Goal: Obtain resource: Download file/media

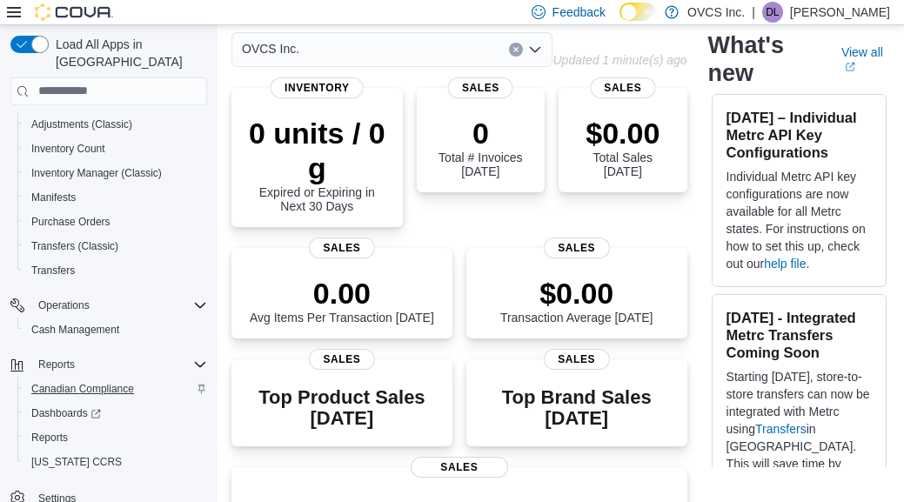
scroll to position [79, 0]
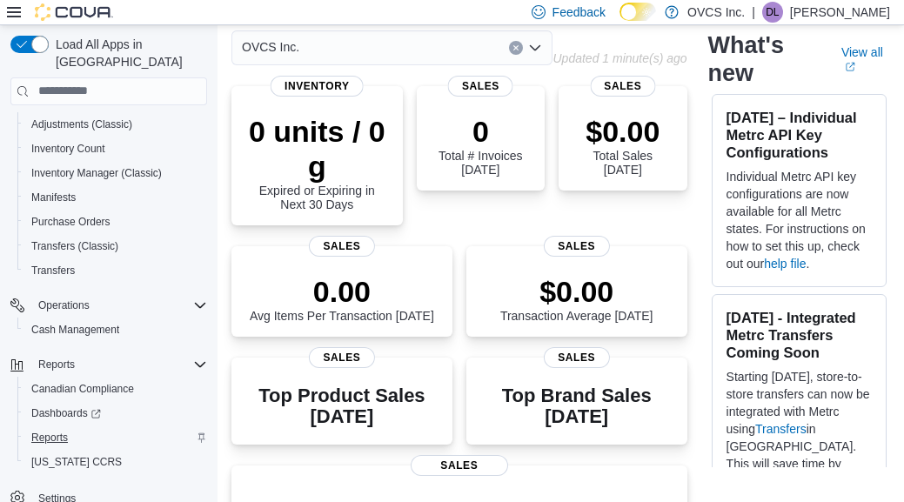
click at [54, 431] on span "Reports" at bounding box center [49, 438] width 37 height 14
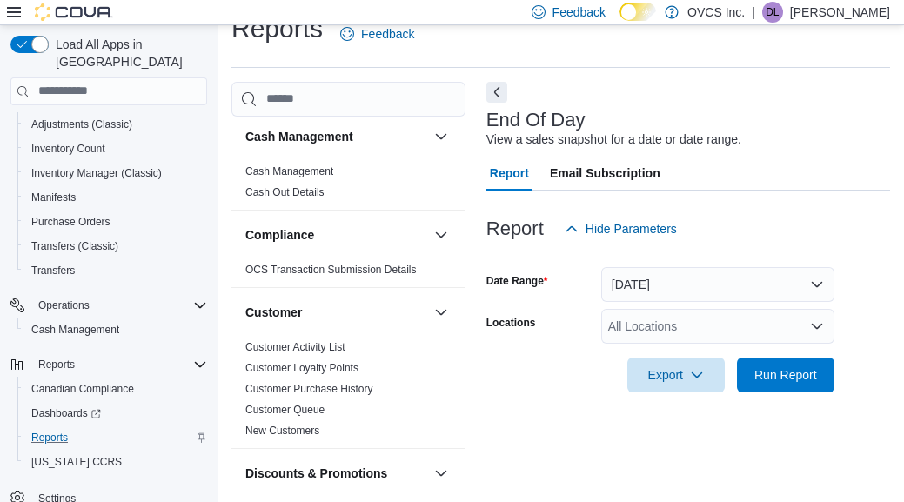
scroll to position [28, 0]
click at [819, 281] on button "[DATE]" at bounding box center [717, 284] width 233 height 35
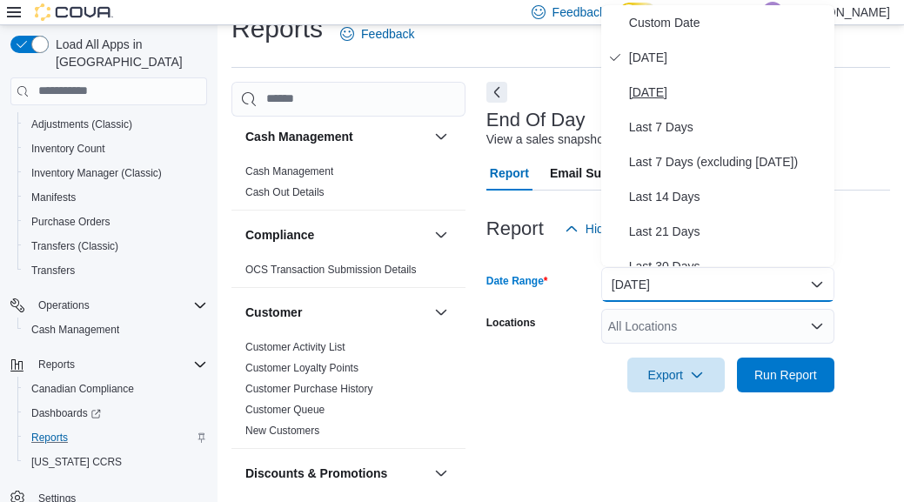
click at [668, 94] on span "[DATE]" at bounding box center [728, 92] width 198 height 21
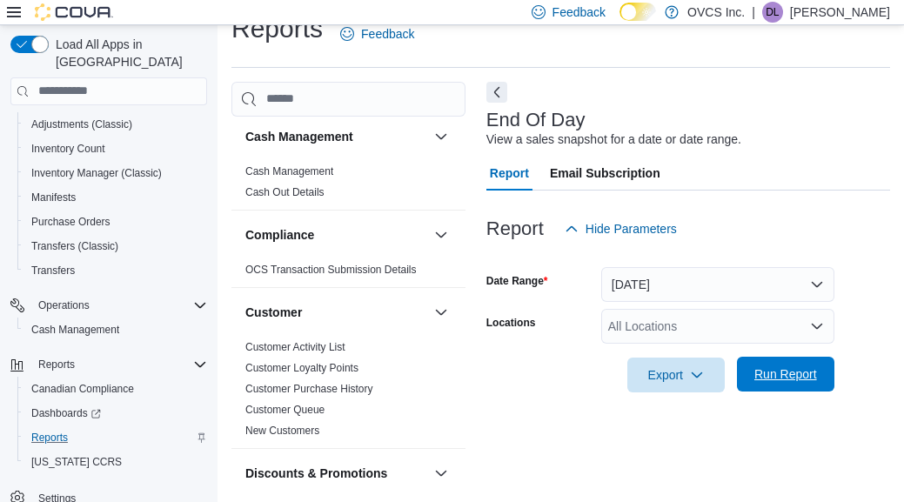
click at [774, 378] on span "Run Report" at bounding box center [785, 373] width 63 height 17
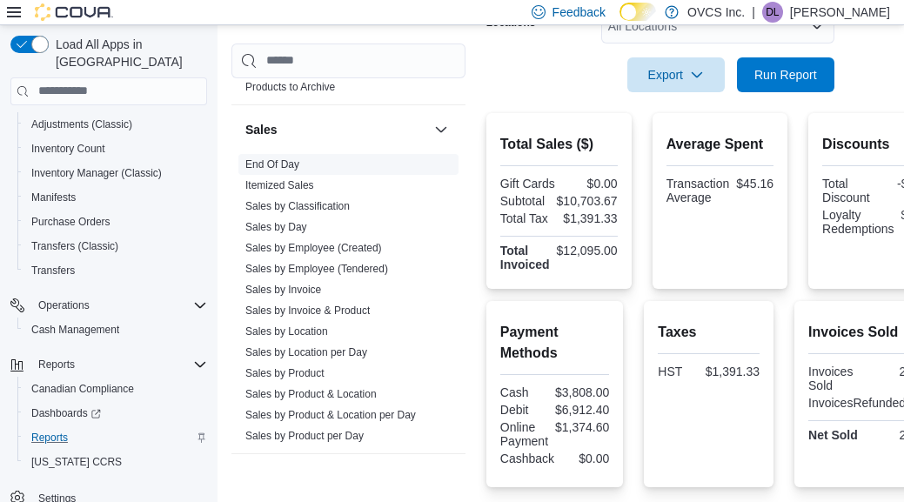
scroll to position [1190, 0]
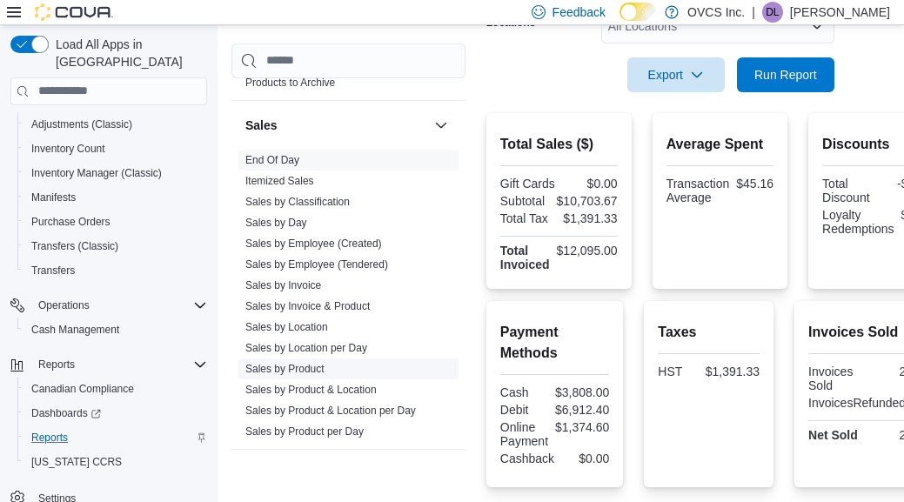
click at [308, 366] on link "Sales by Product" at bounding box center [284, 369] width 79 height 12
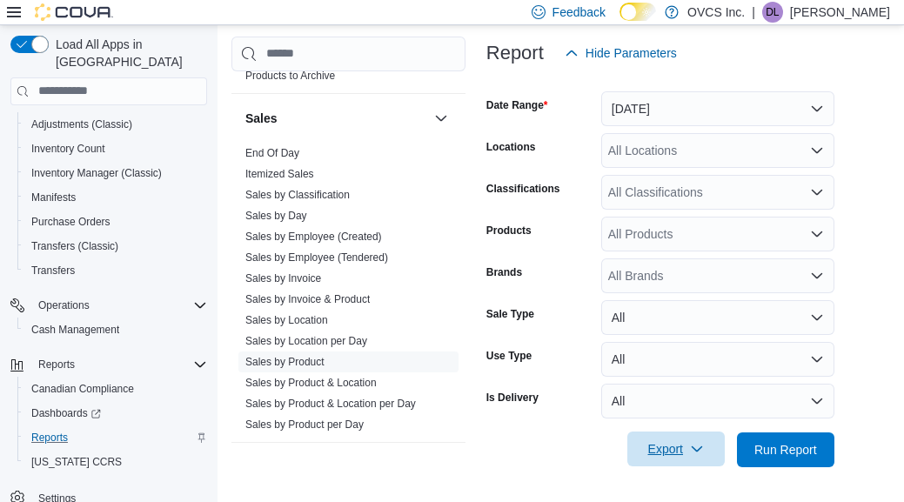
scroll to position [239, 0]
click at [685, 449] on span "Export" at bounding box center [676, 449] width 77 height 35
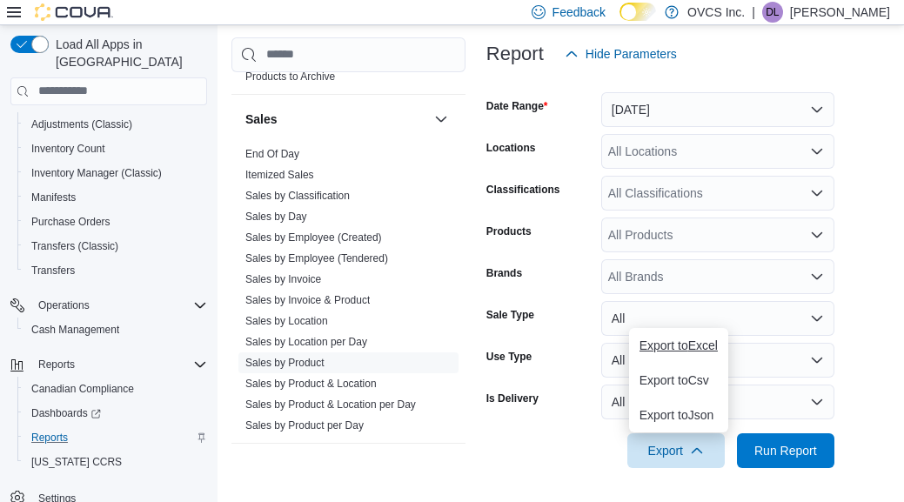
click at [688, 344] on span "Export to Excel" at bounding box center [678, 345] width 78 height 14
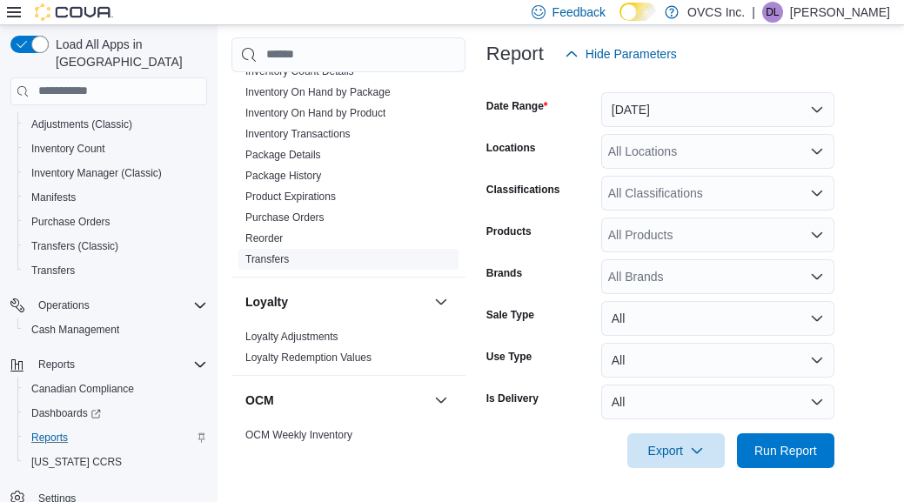
scroll to position [652, 0]
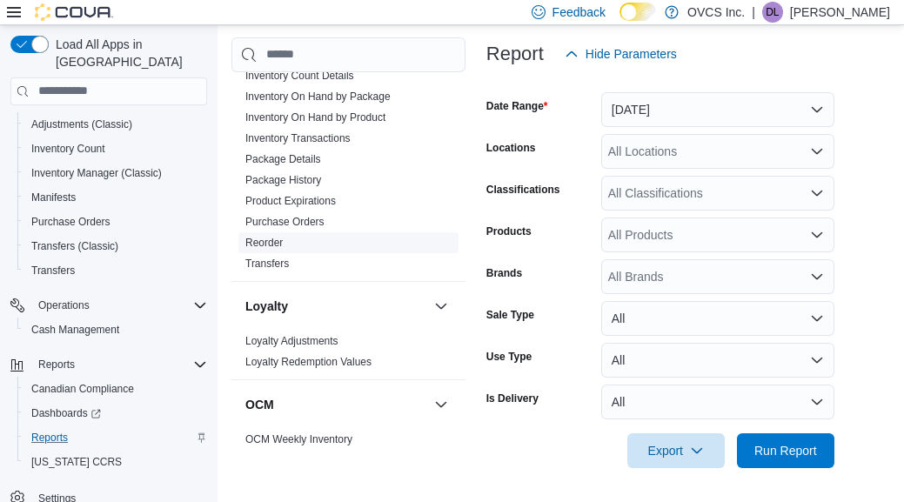
click at [271, 239] on link "Reorder" at bounding box center [263, 243] width 37 height 12
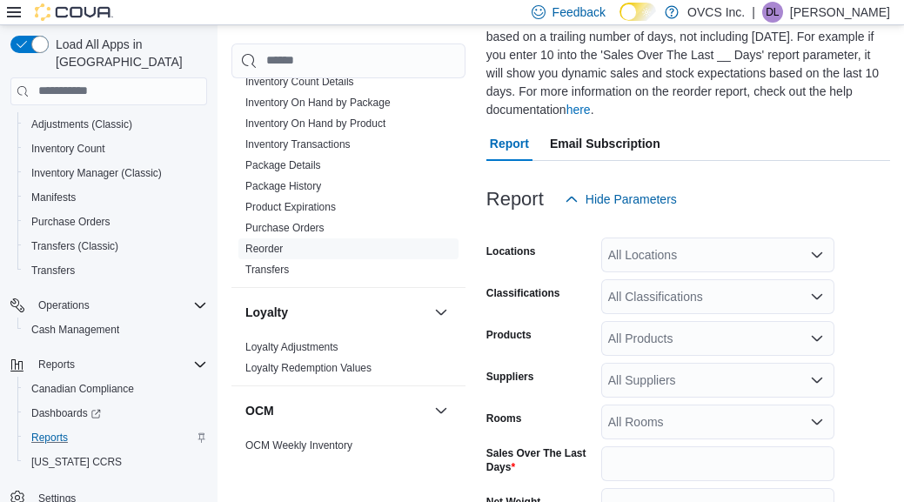
scroll to position [239, 0]
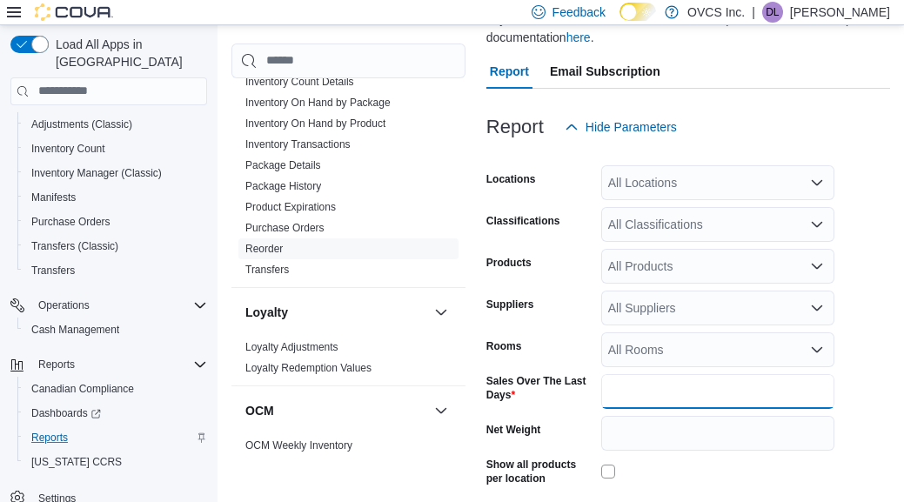
click at [628, 391] on input "*" at bounding box center [717, 391] width 233 height 35
type input "*"
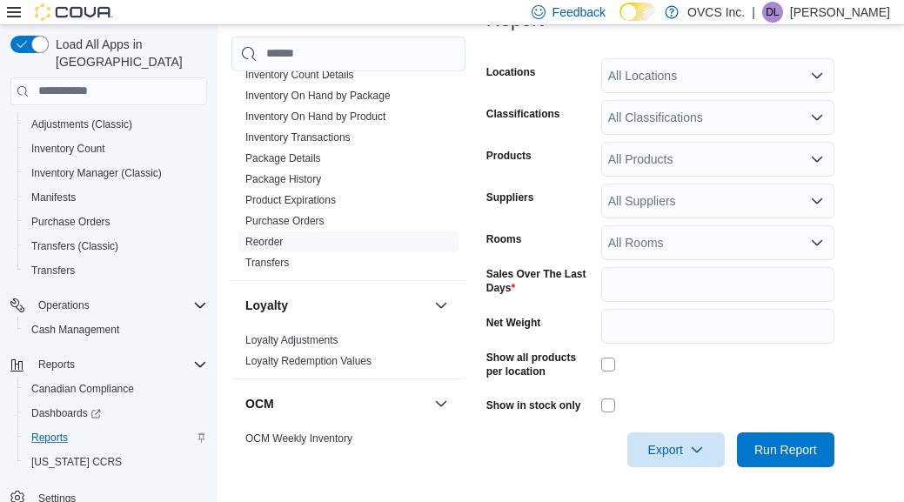
scroll to position [345, 0]
click at [680, 451] on span "Export" at bounding box center [676, 449] width 77 height 35
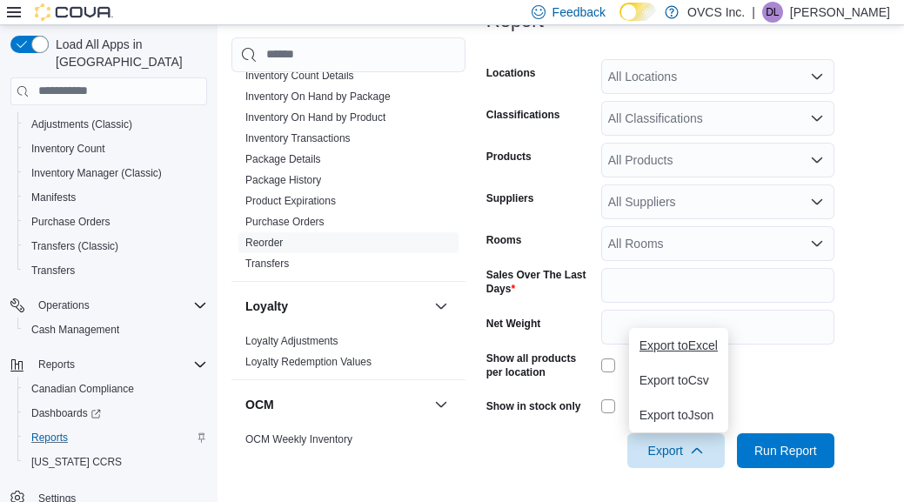
click at [692, 347] on span "Export to Excel" at bounding box center [678, 345] width 78 height 14
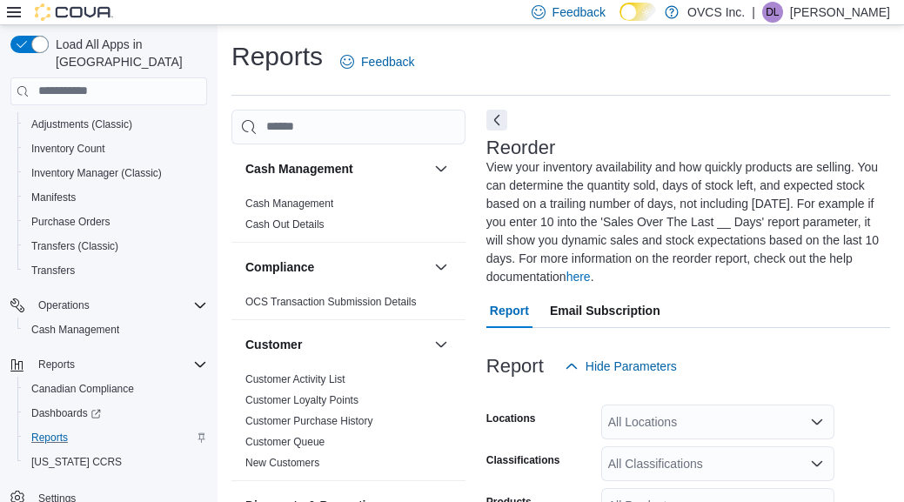
scroll to position [0, 0]
